Goal: Check status: Check status

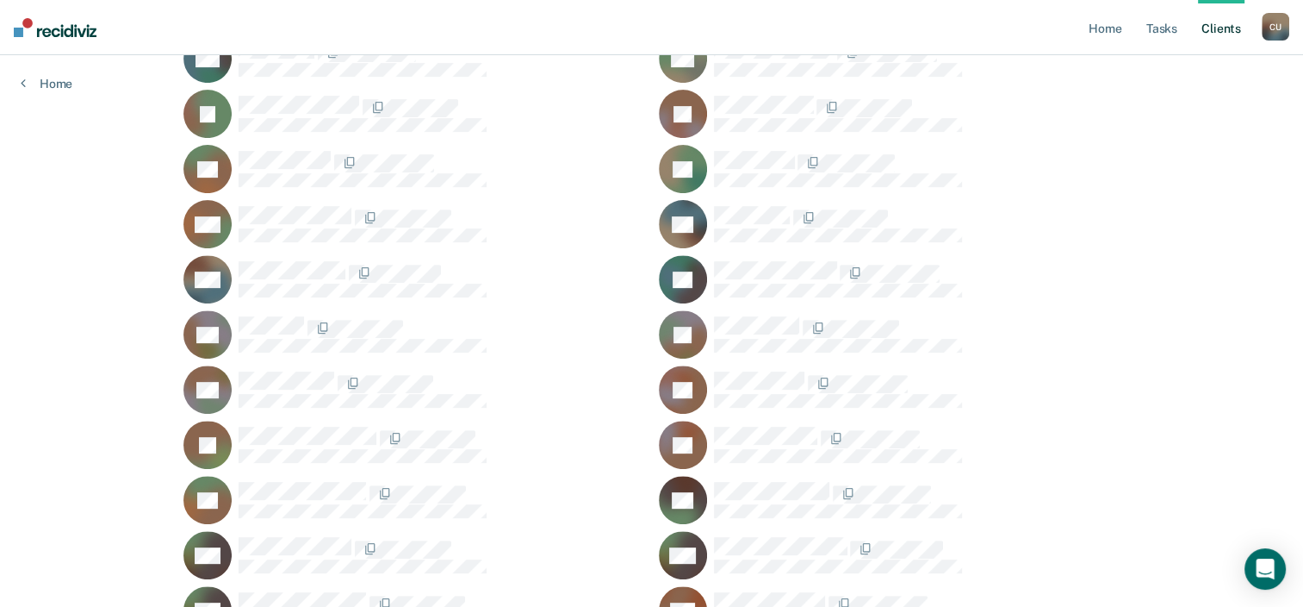
scroll to position [760, 0]
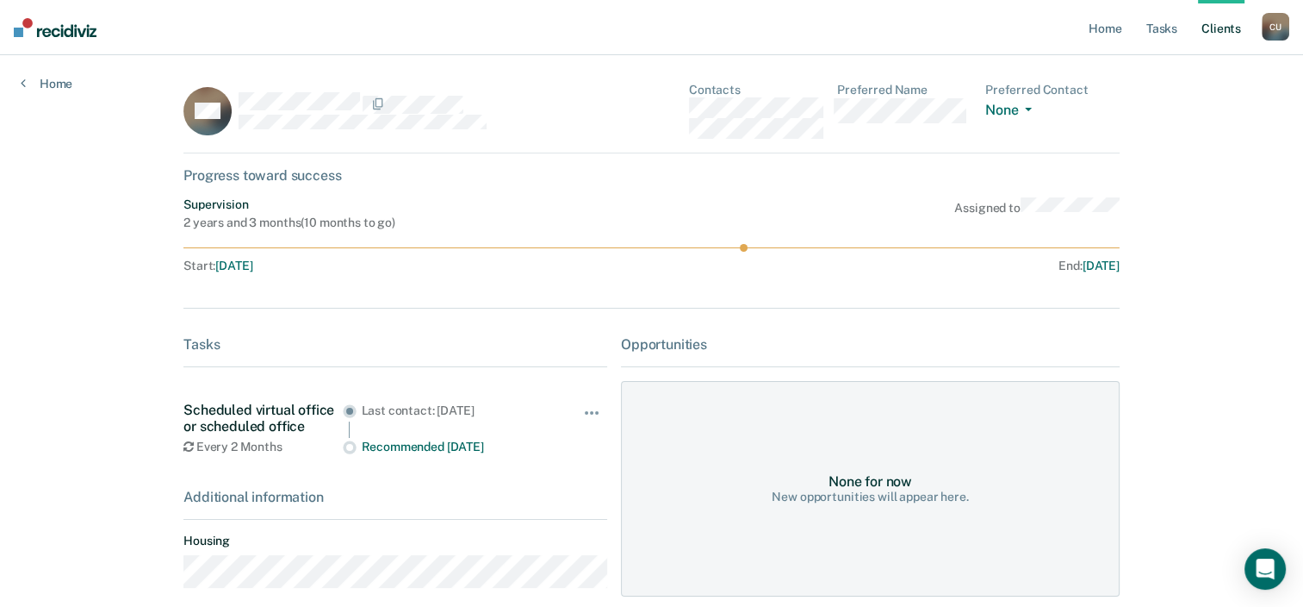
scroll to position [83, 0]
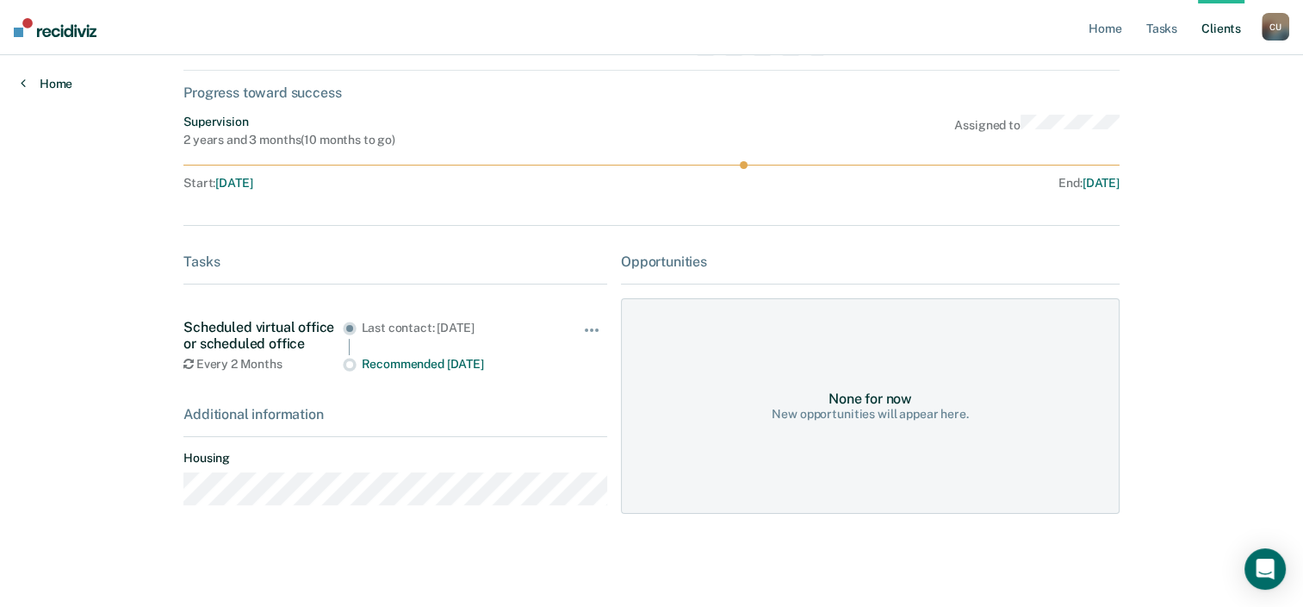
click at [22, 85] on icon at bounding box center [23, 83] width 5 height 14
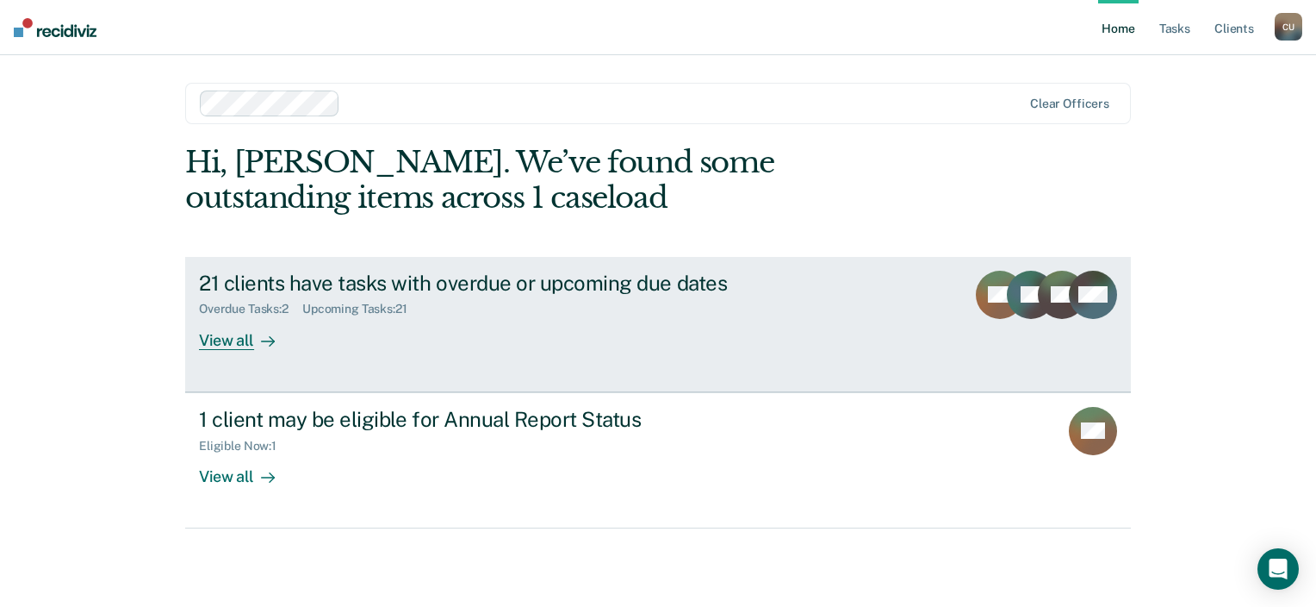
click at [374, 288] on div "21 clients have tasks with overdue or upcoming due dates" at bounding box center [501, 283] width 605 height 25
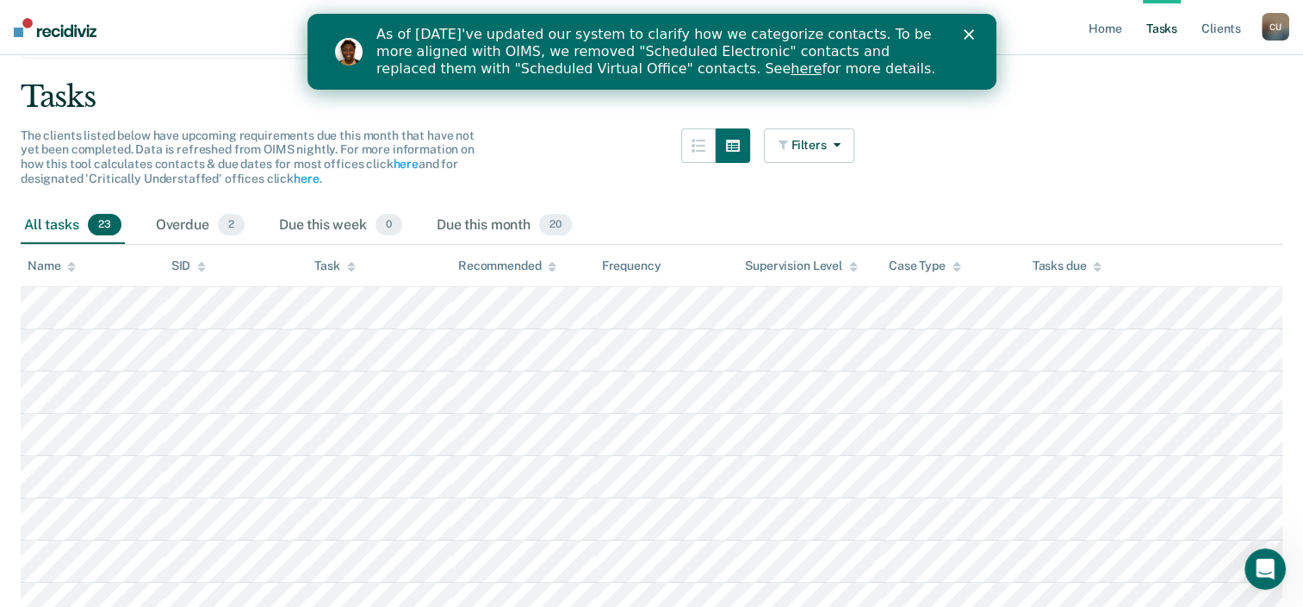
scroll to position [83, 0]
